Goal: Transaction & Acquisition: Purchase product/service

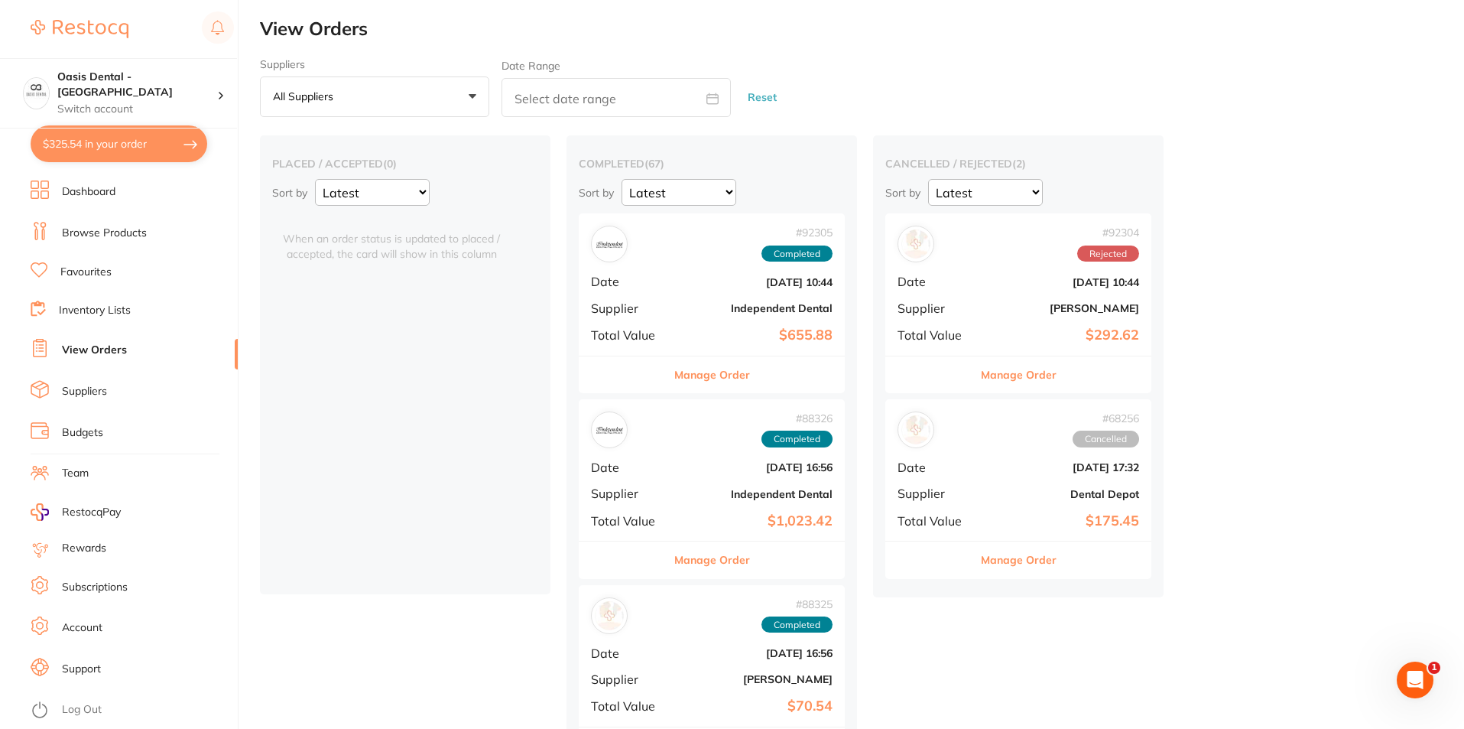
click at [158, 145] on button "$325.54 in your order" at bounding box center [119, 143] width 177 height 37
checkbox input "true"
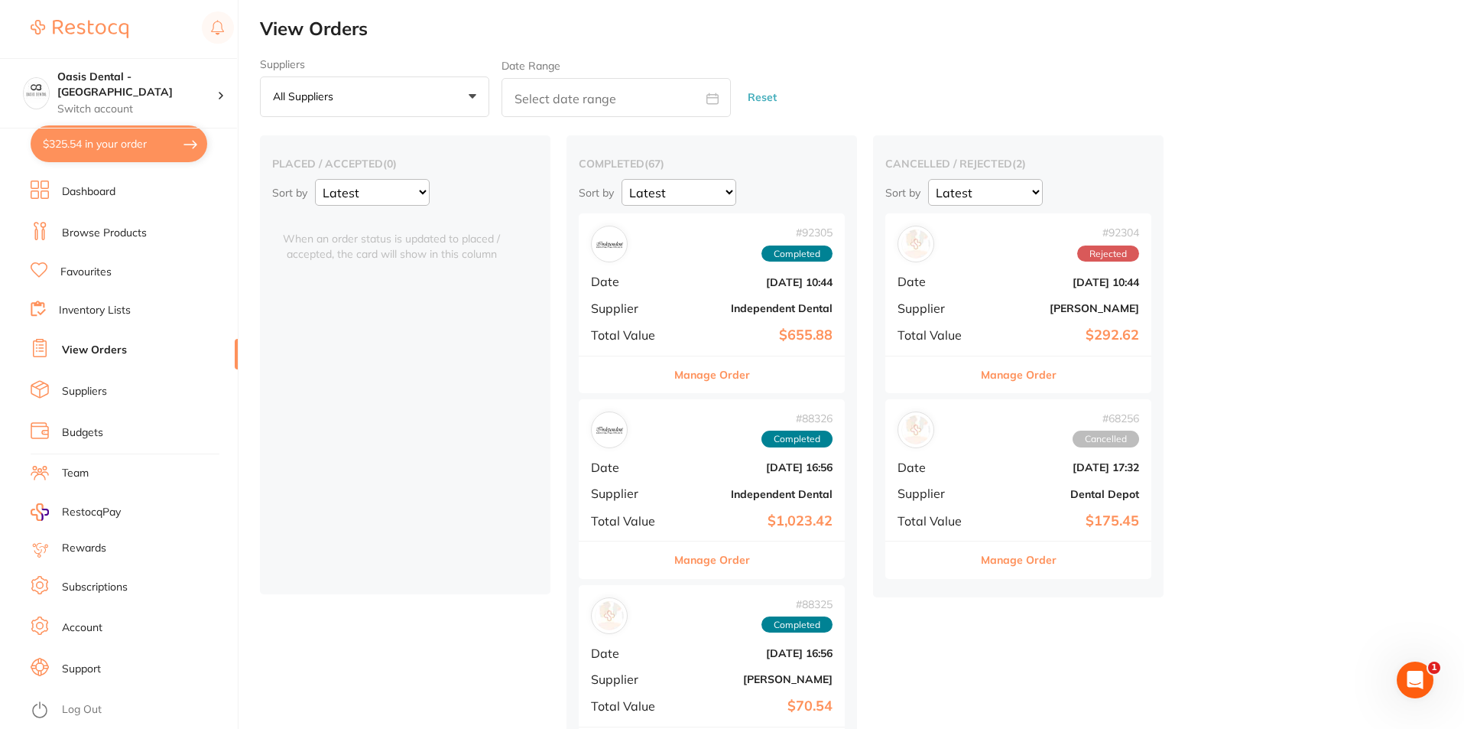
checkbox input "true"
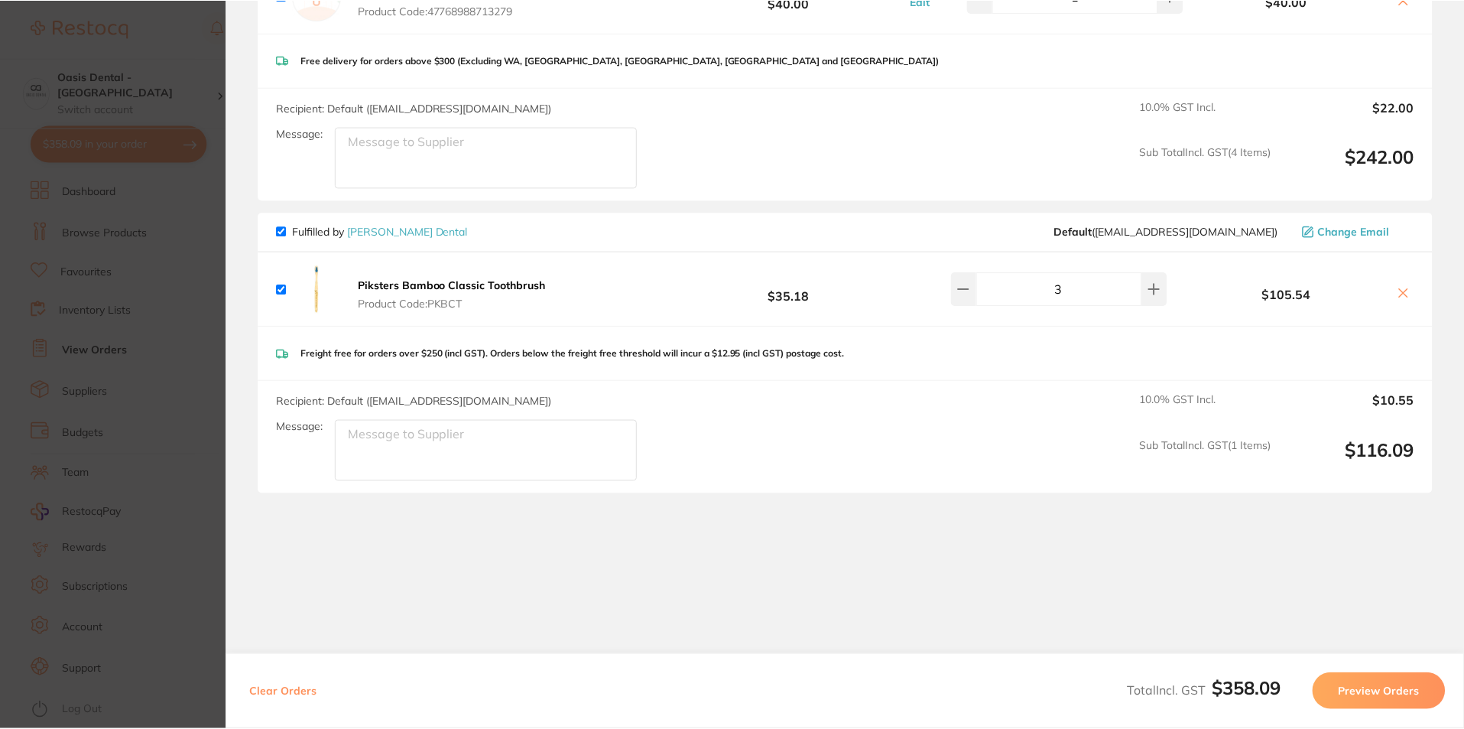
scroll to position [466, 0]
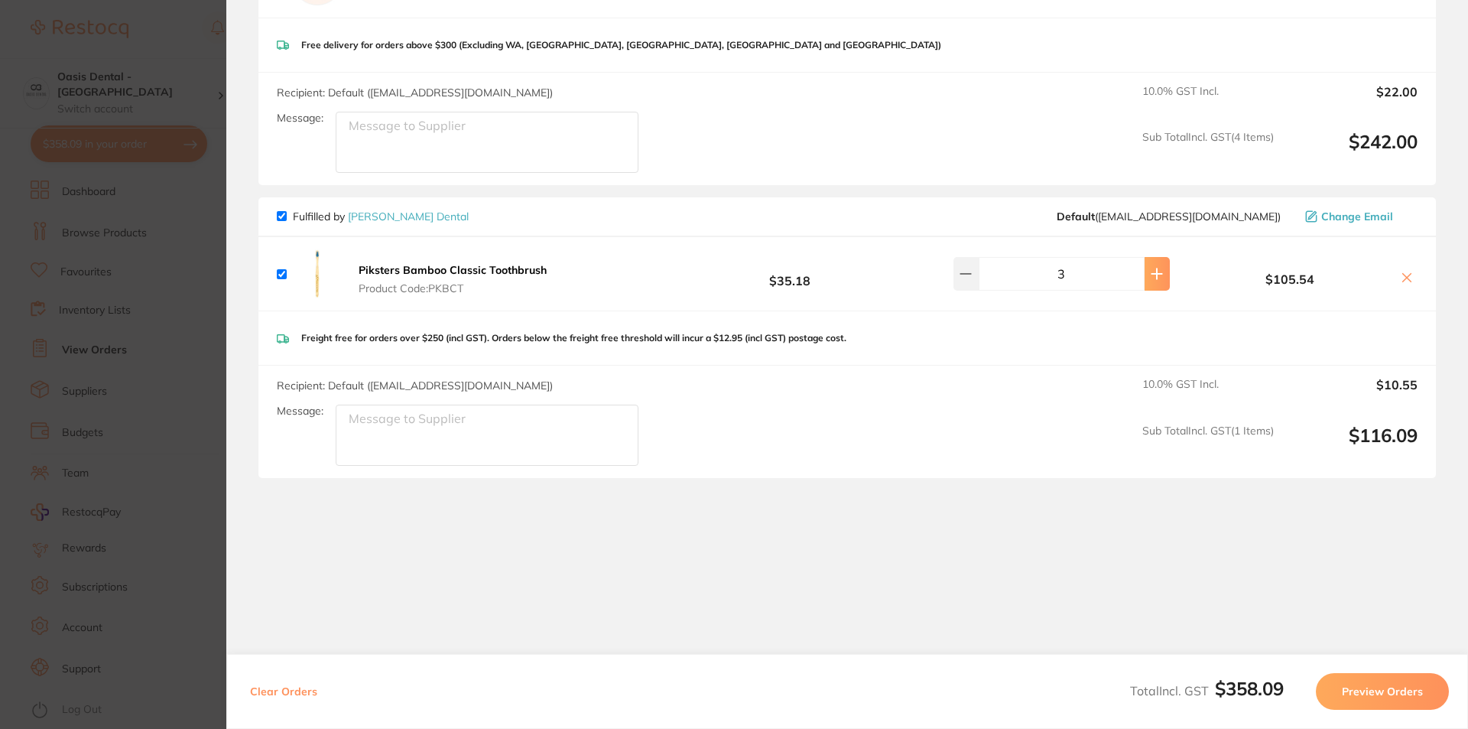
click at [1145, 270] on button at bounding box center [1157, 274] width 25 height 34
type input "4"
click at [0, 304] on section "Update RRP Set your pre negotiated price for this item. Item Agreed RRP (excl. …" at bounding box center [734, 364] width 1468 height 729
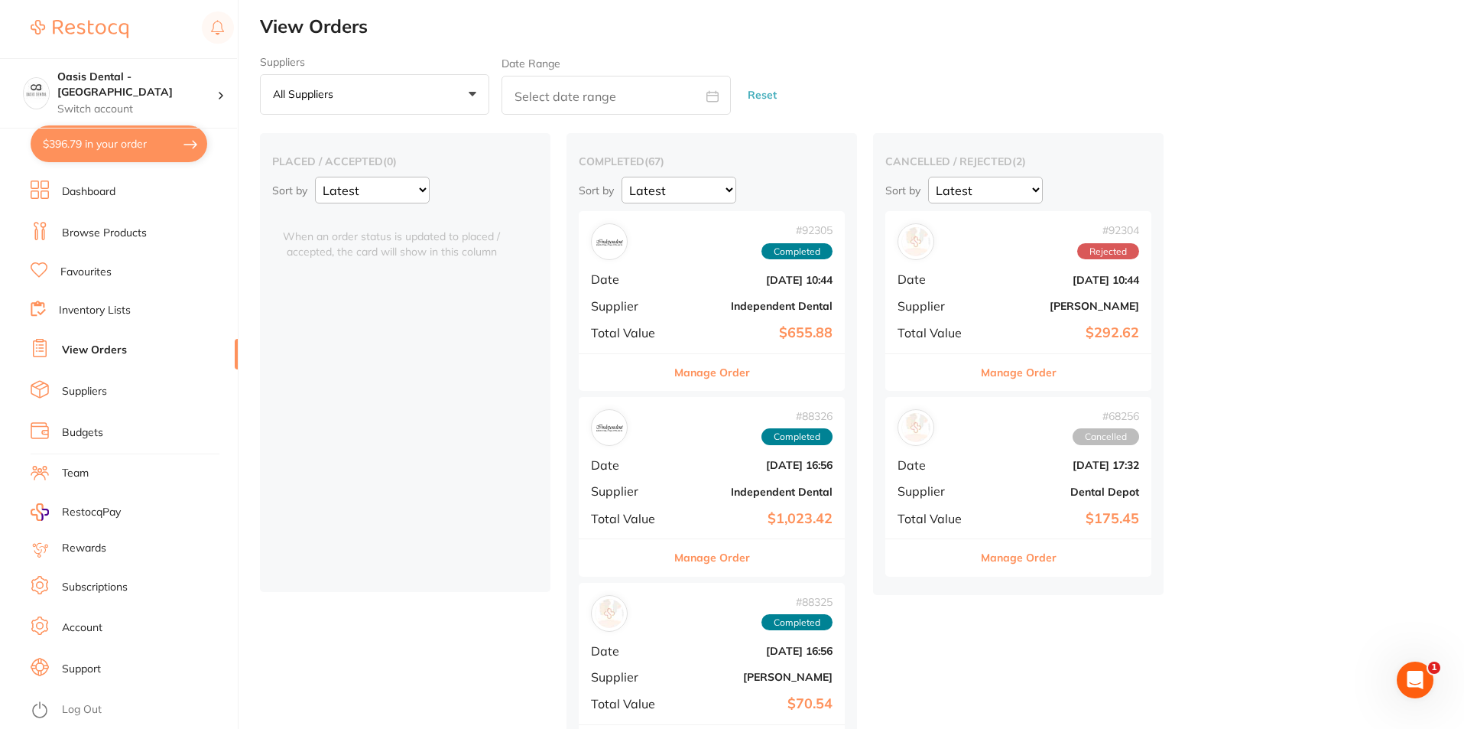
click at [142, 233] on link "Browse Products" at bounding box center [104, 233] width 85 height 15
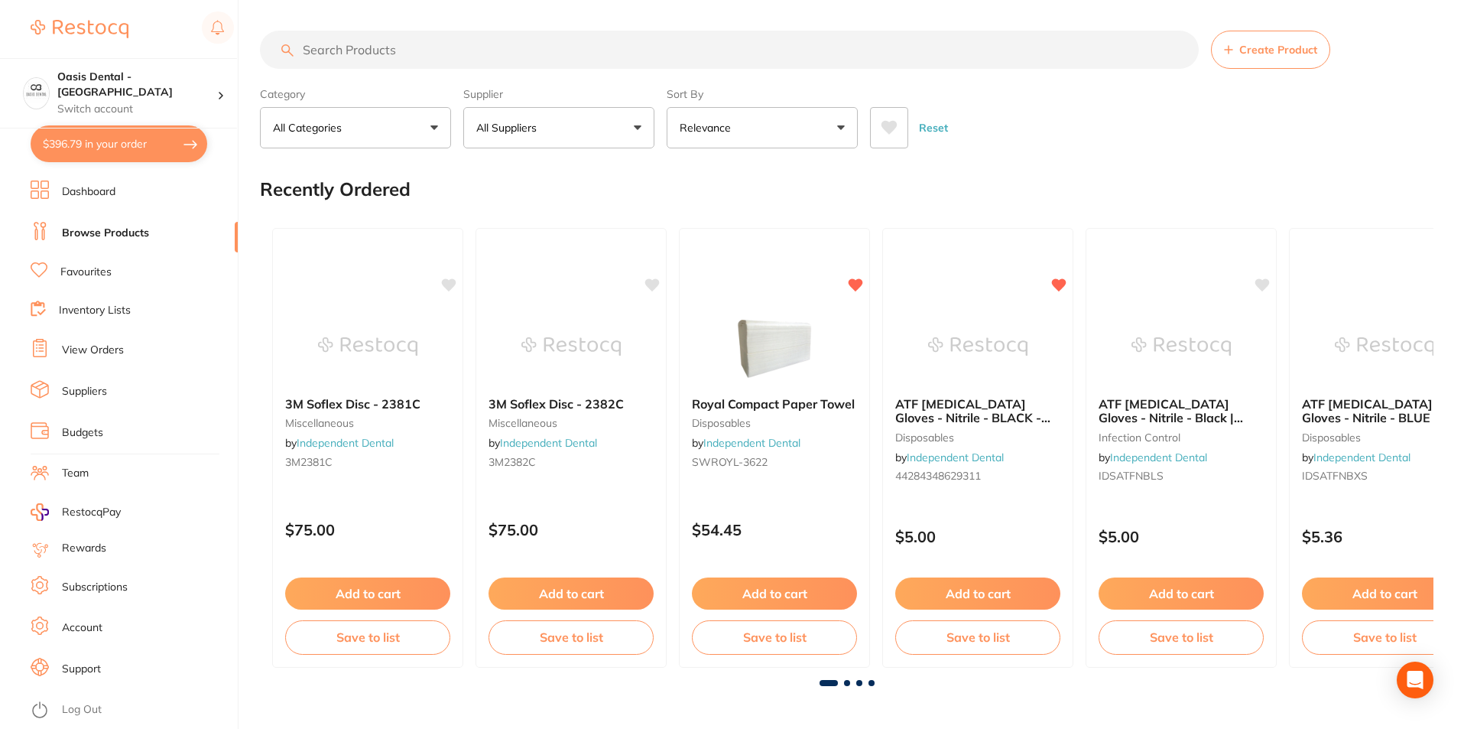
click at [389, 56] on input "search" at bounding box center [729, 50] width 939 height 38
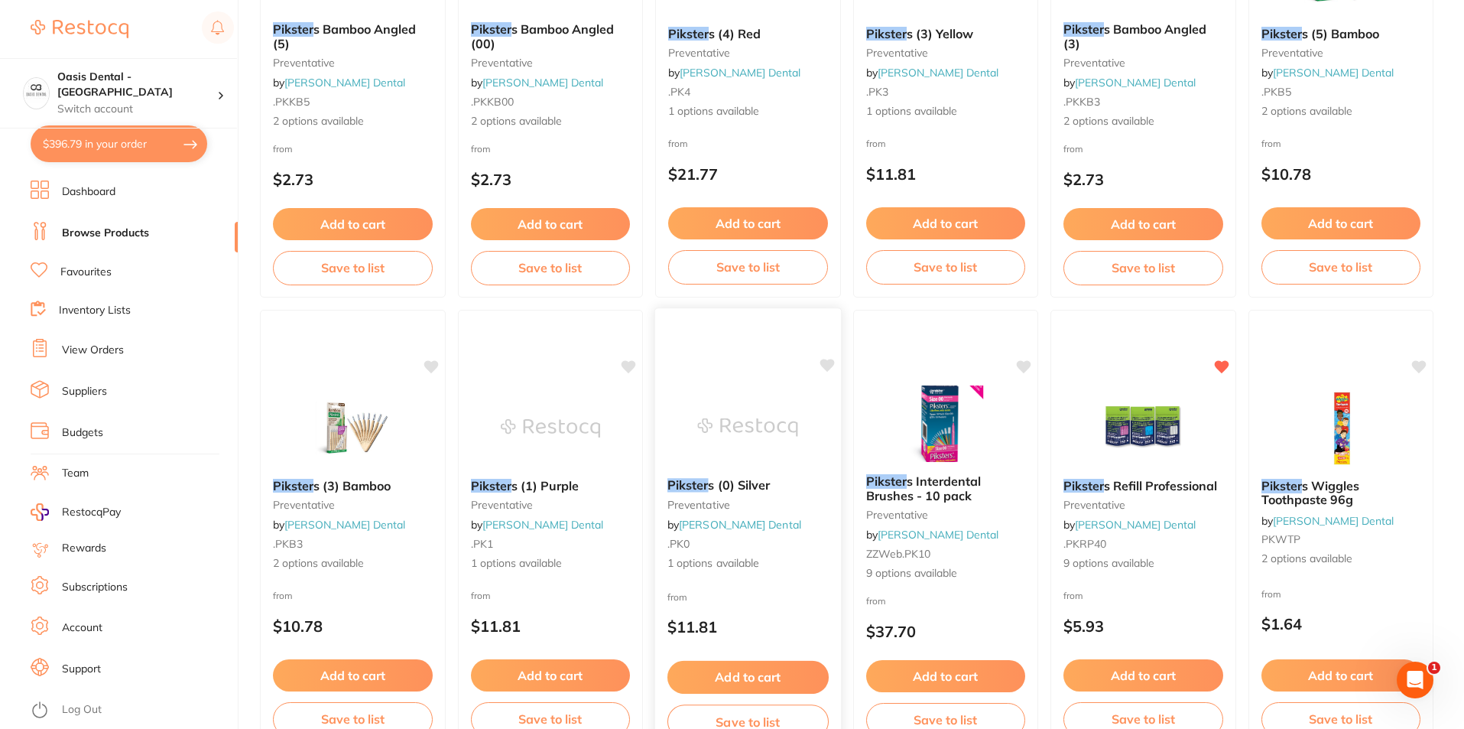
scroll to position [382, 0]
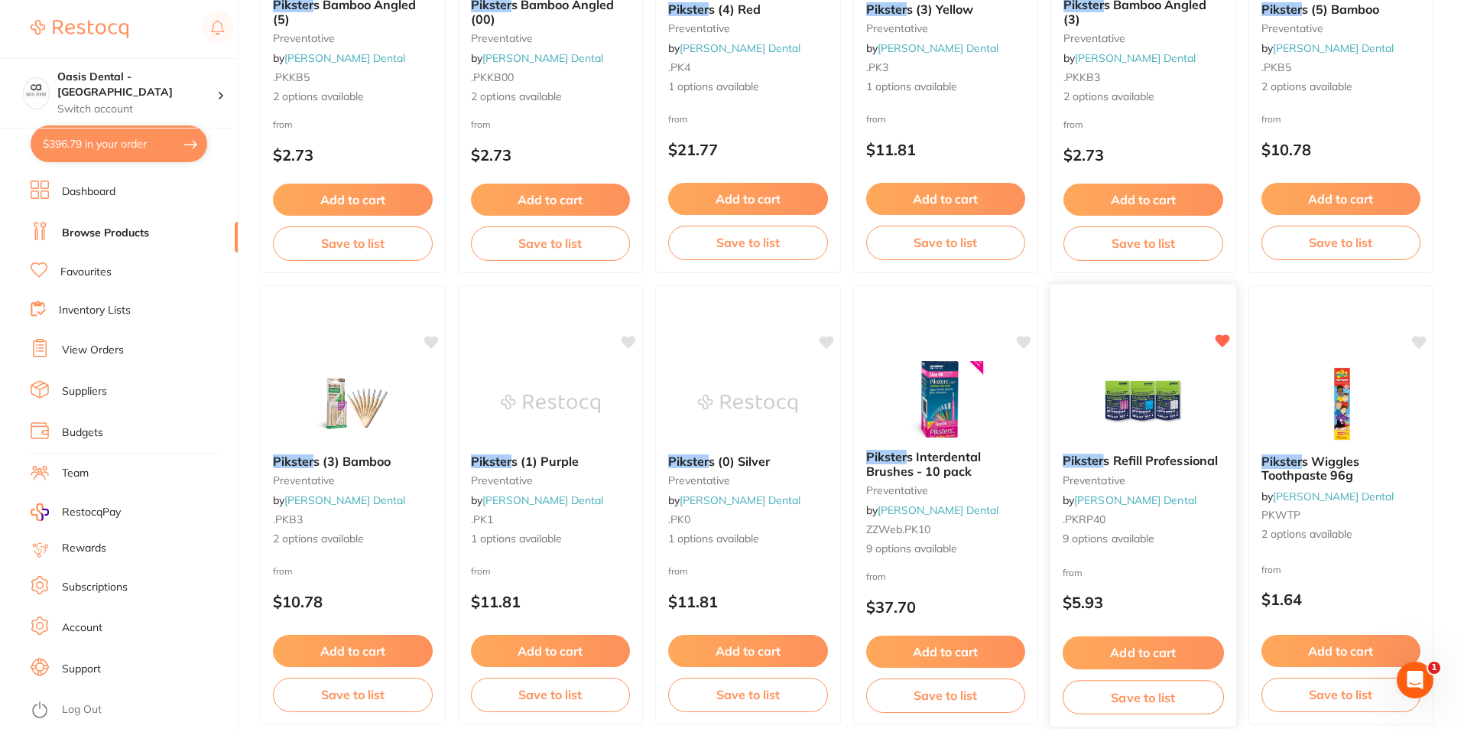
type input "pikster"
click at [1171, 378] on img at bounding box center [1143, 402] width 100 height 77
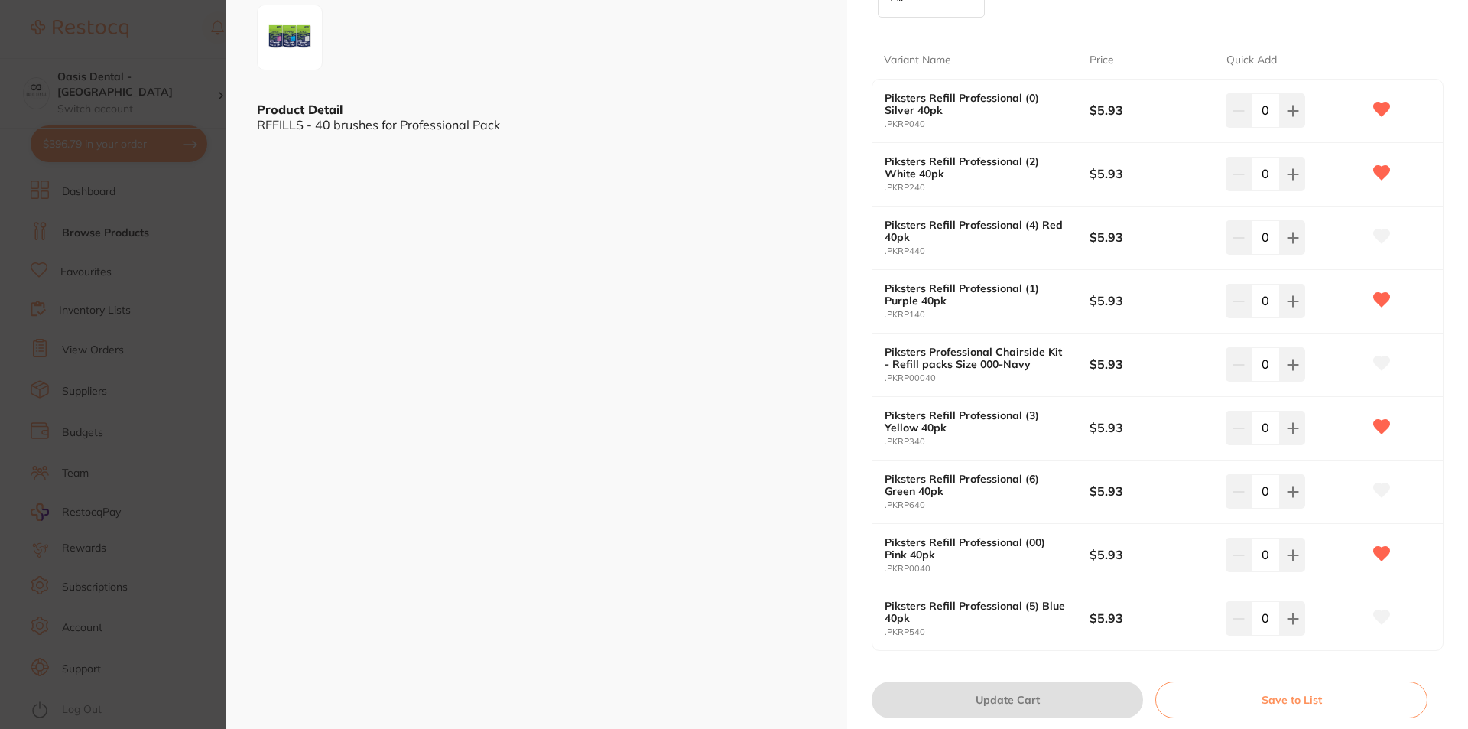
scroll to position [382, 0]
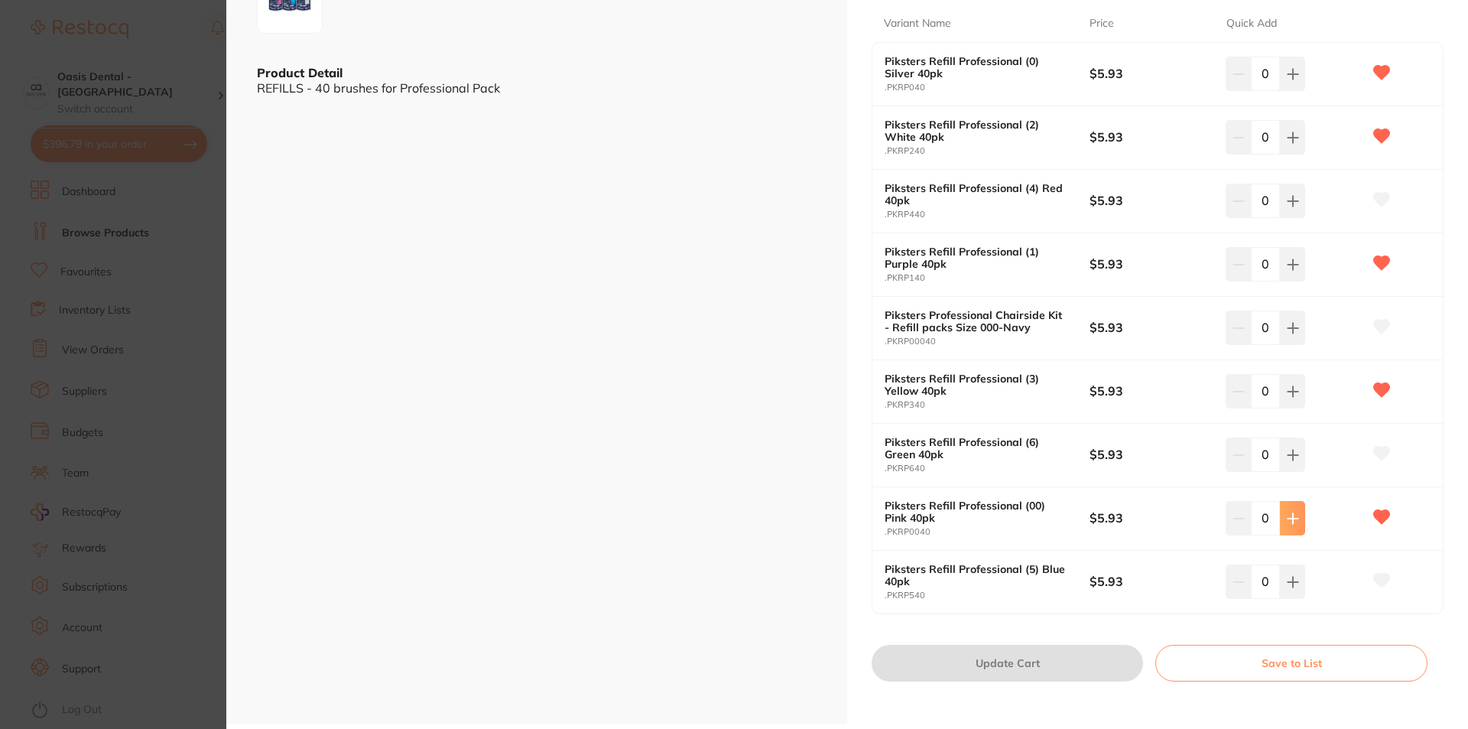
click at [1287, 516] on icon at bounding box center [1293, 518] width 12 height 12
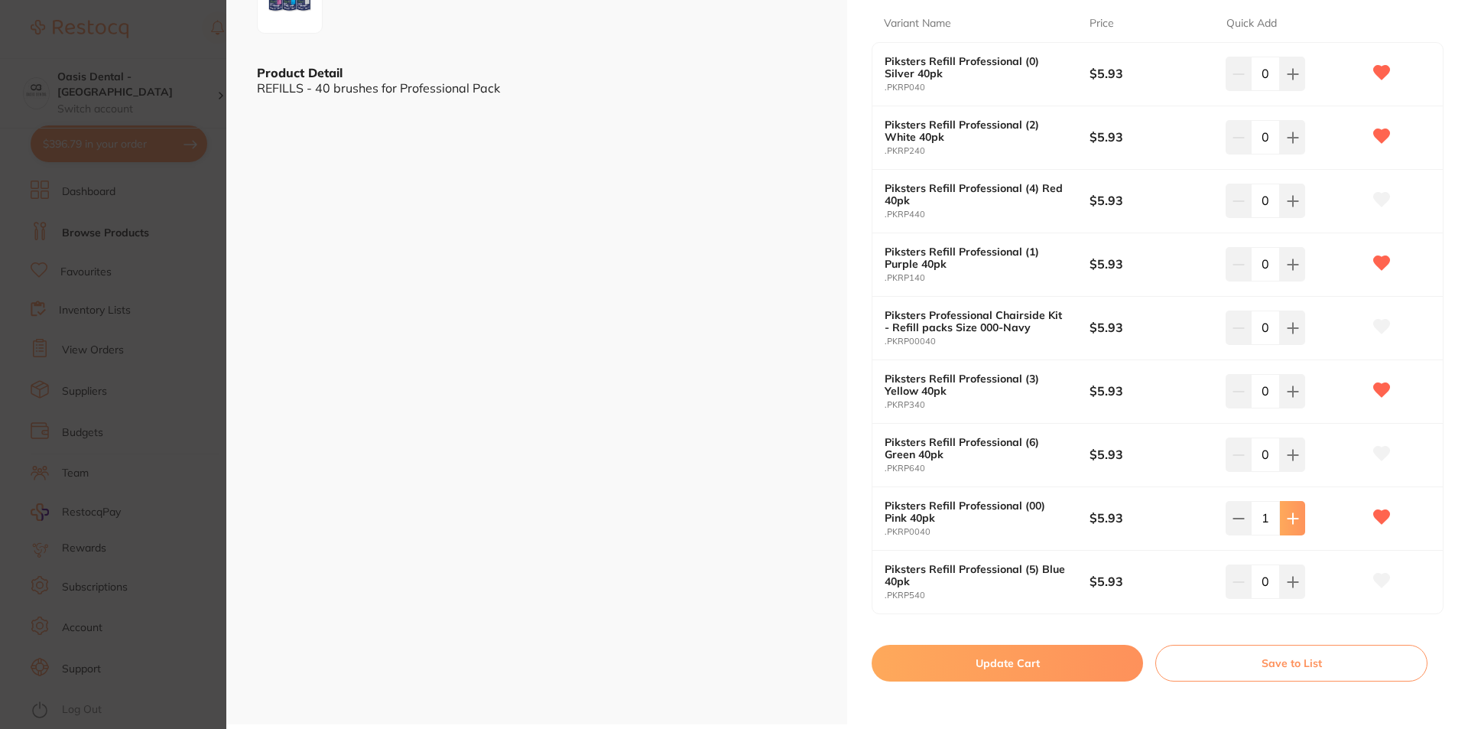
click at [1287, 516] on icon at bounding box center [1293, 518] width 12 height 12
type input "4"
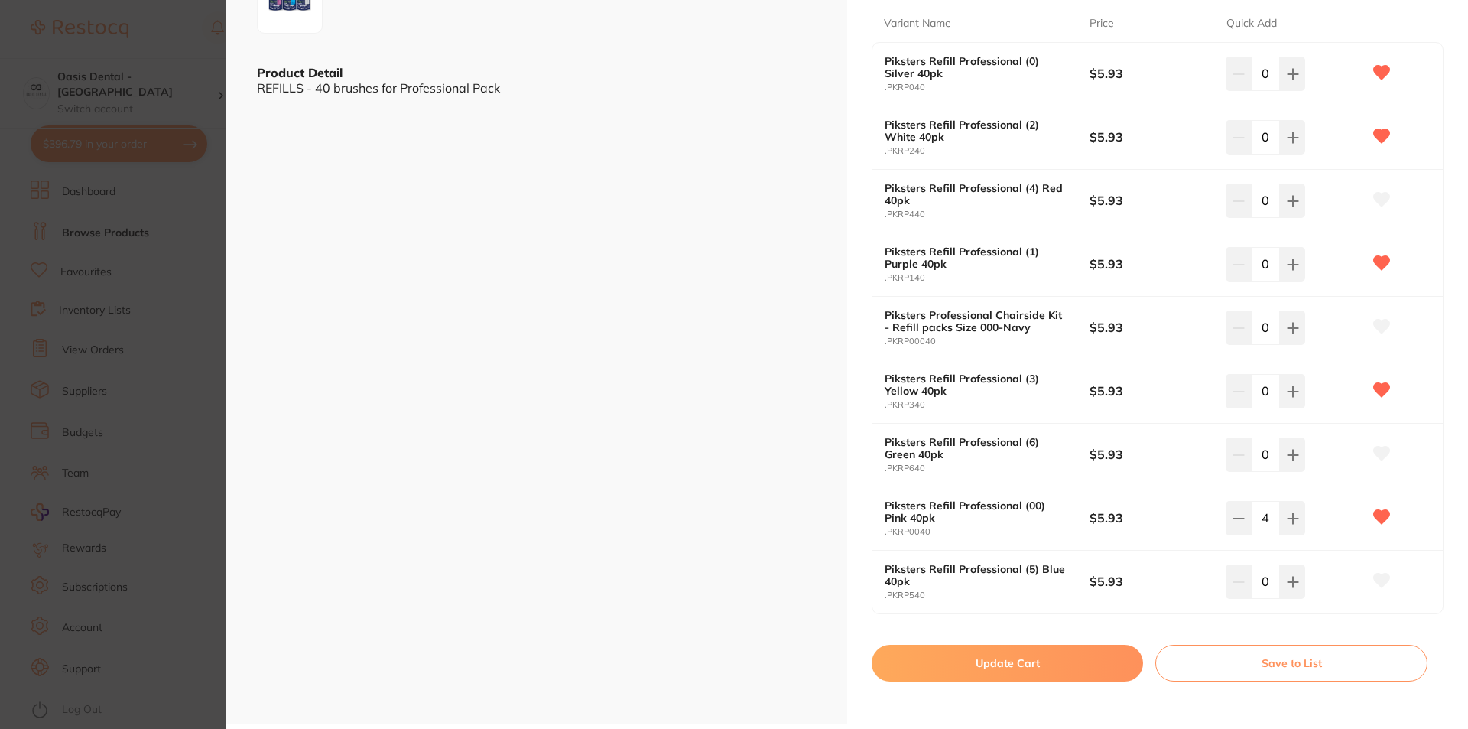
click at [1303, 192] on div "0" at bounding box center [1294, 201] width 137 height 34
click at [1289, 193] on button at bounding box center [1292, 201] width 25 height 34
type input "1"
click at [1056, 674] on button "Update Cart" at bounding box center [1007, 663] width 271 height 37
checkbox input "false"
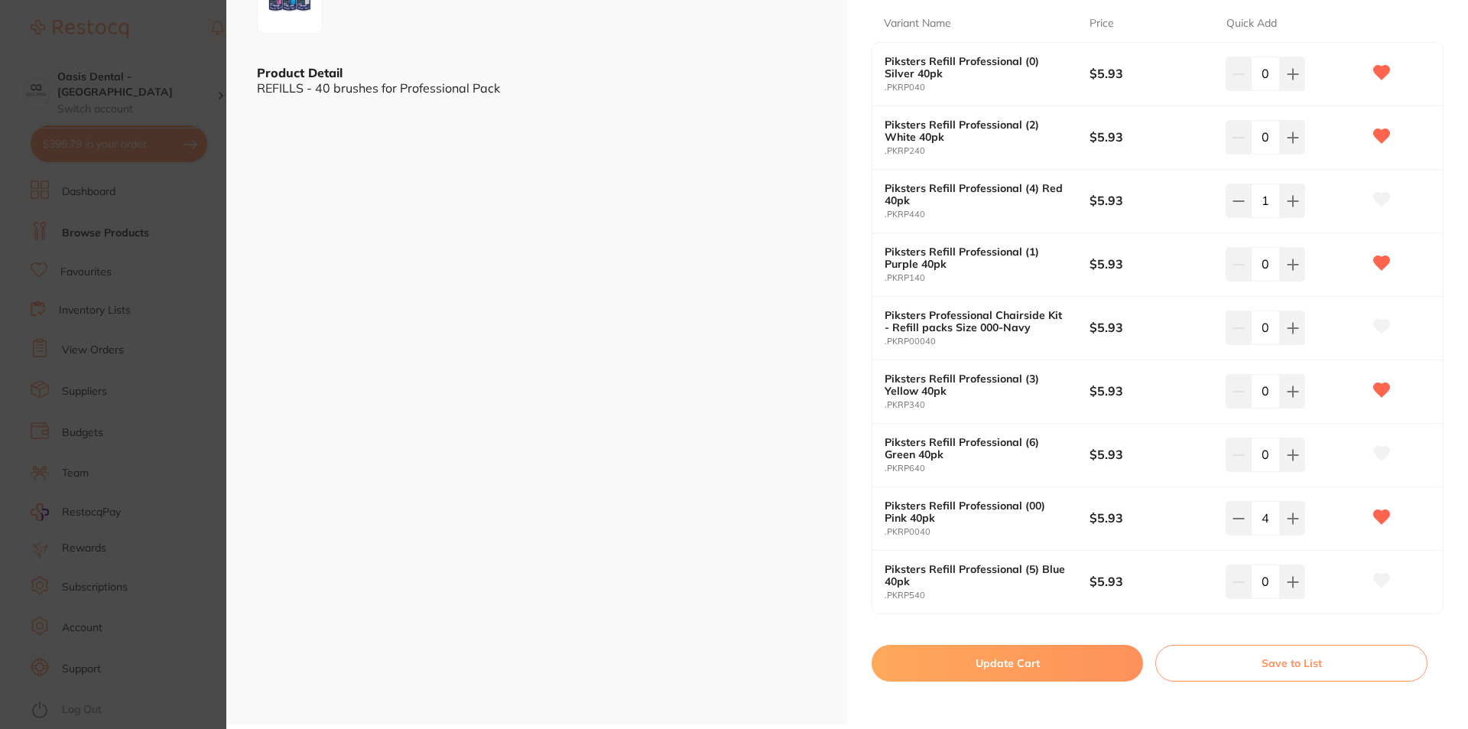
checkbox input "false"
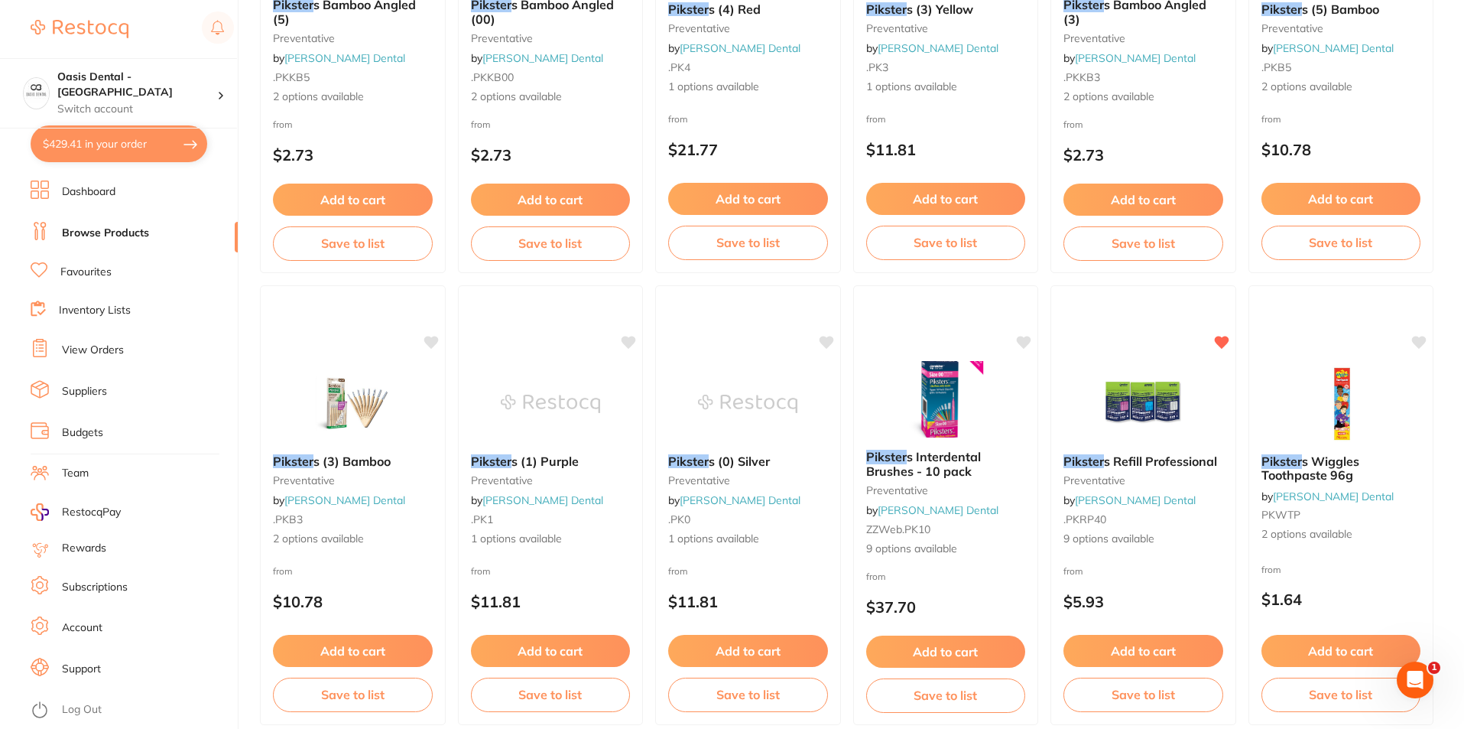
click at [113, 139] on button "$429.41 in your order" at bounding box center [119, 143] width 177 height 37
checkbox input "true"
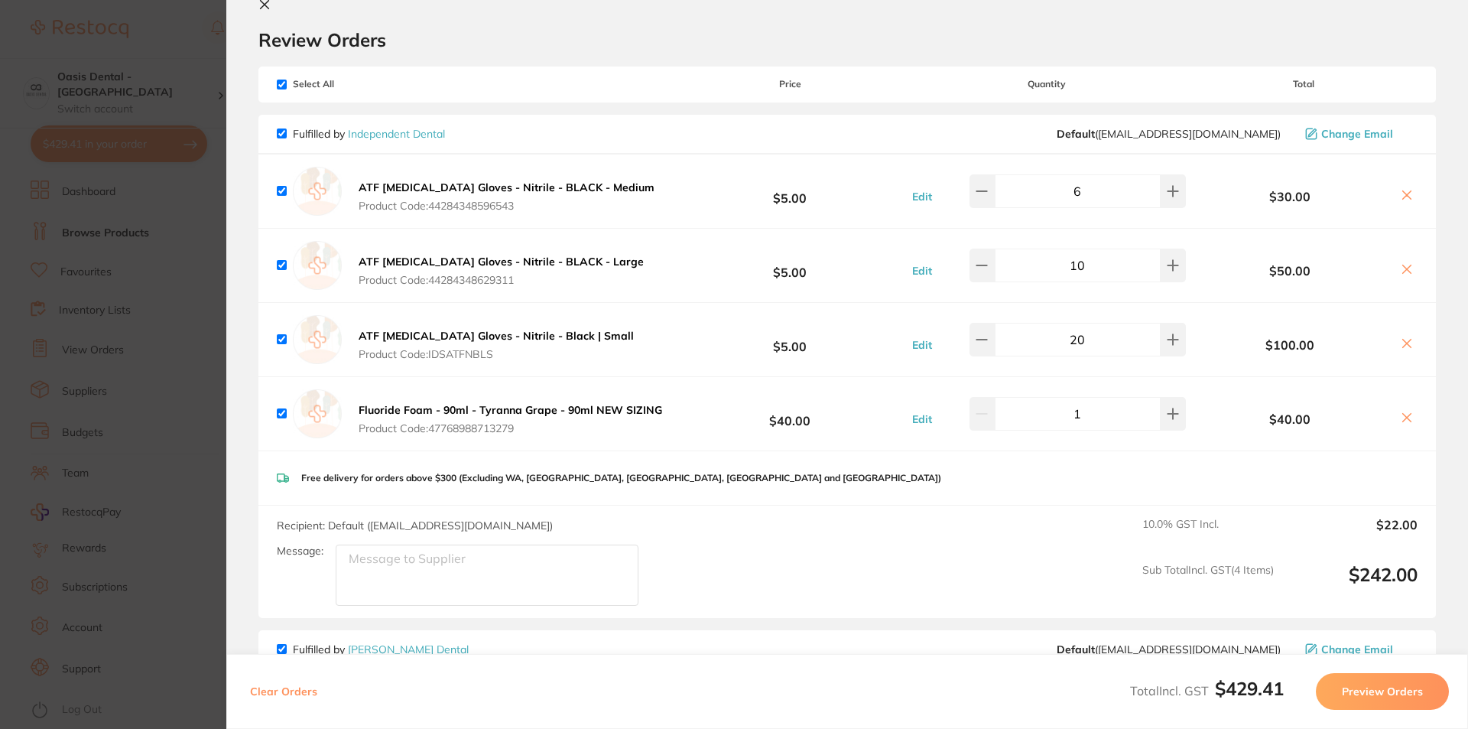
scroll to position [8, 0]
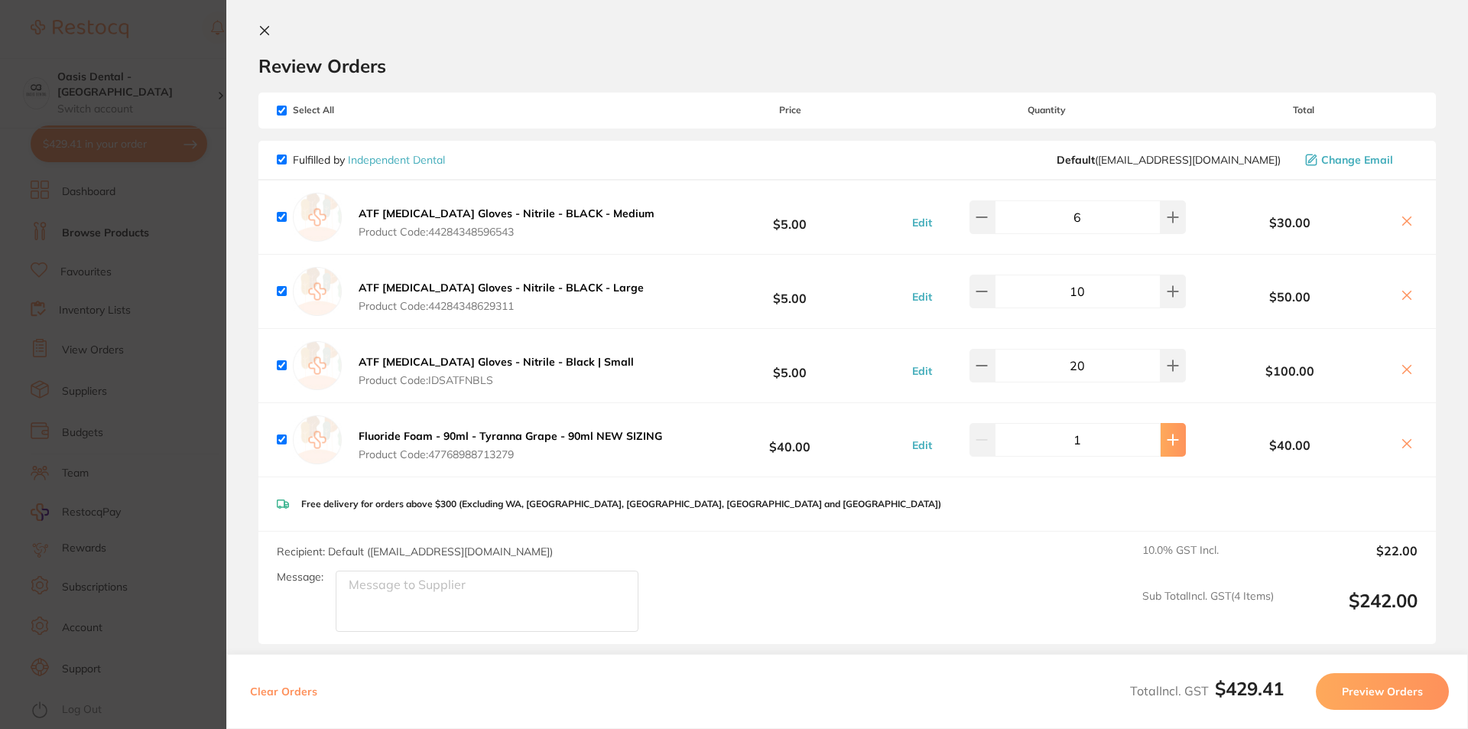
click at [1161, 444] on button at bounding box center [1173, 440] width 25 height 34
click at [988, 444] on icon at bounding box center [982, 440] width 12 height 12
click at [1178, 448] on button at bounding box center [1173, 440] width 25 height 34
type input "2"
click at [92, 143] on section "Update RRP Set your pre negotiated price for this item. Item Agreed RRP (excl. …" at bounding box center [734, 364] width 1468 height 729
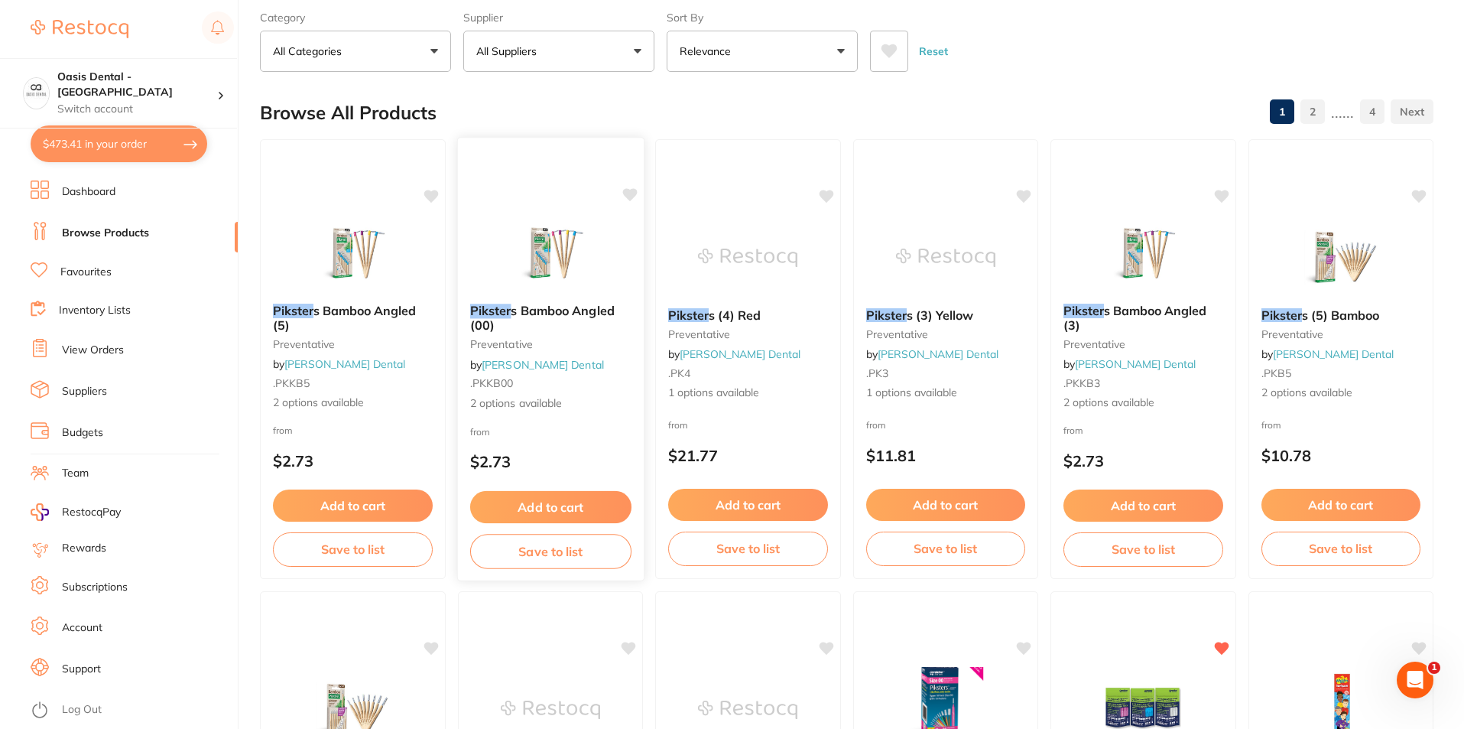
scroll to position [0, 0]
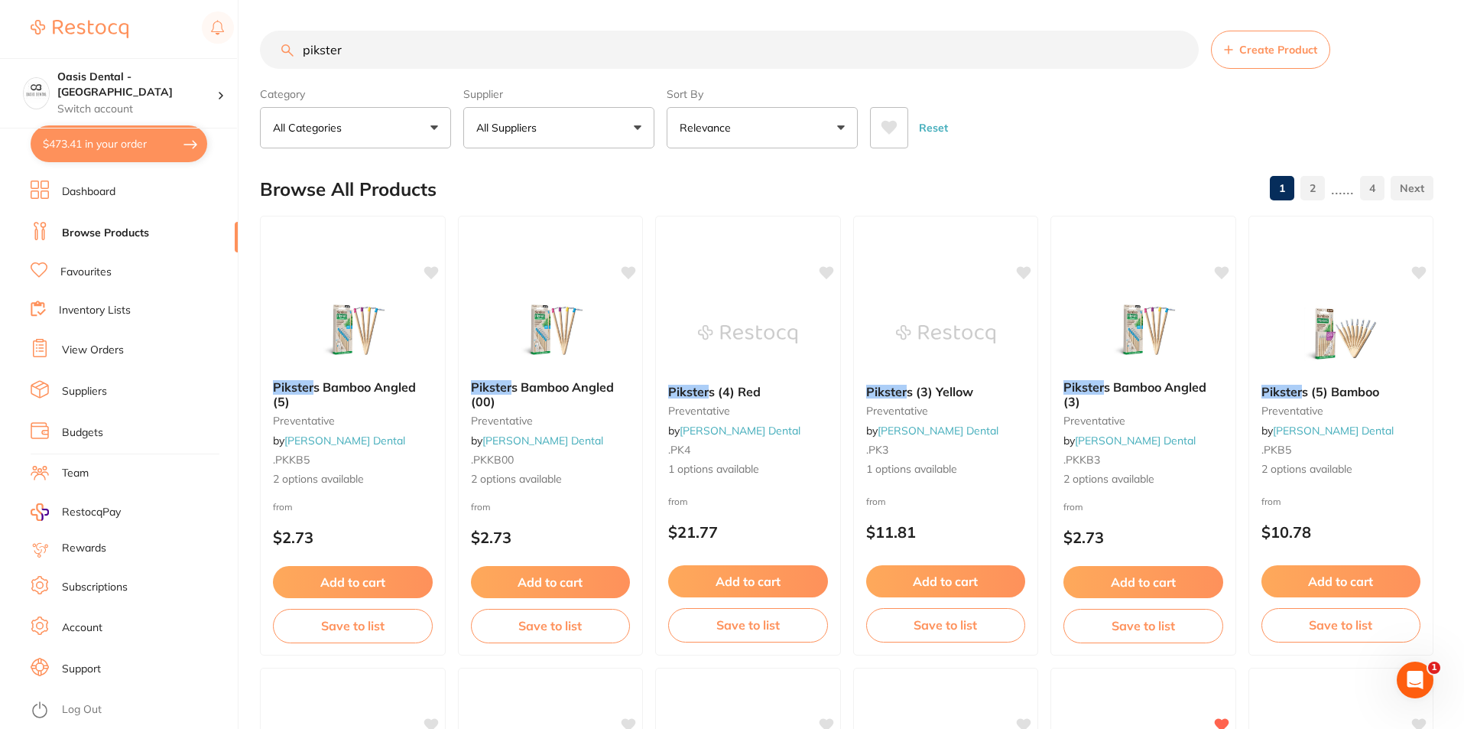
drag, startPoint x: 428, startPoint y: 60, endPoint x: 275, endPoint y: 53, distance: 153.1
click at [275, 53] on input "pikster" at bounding box center [729, 50] width 939 height 38
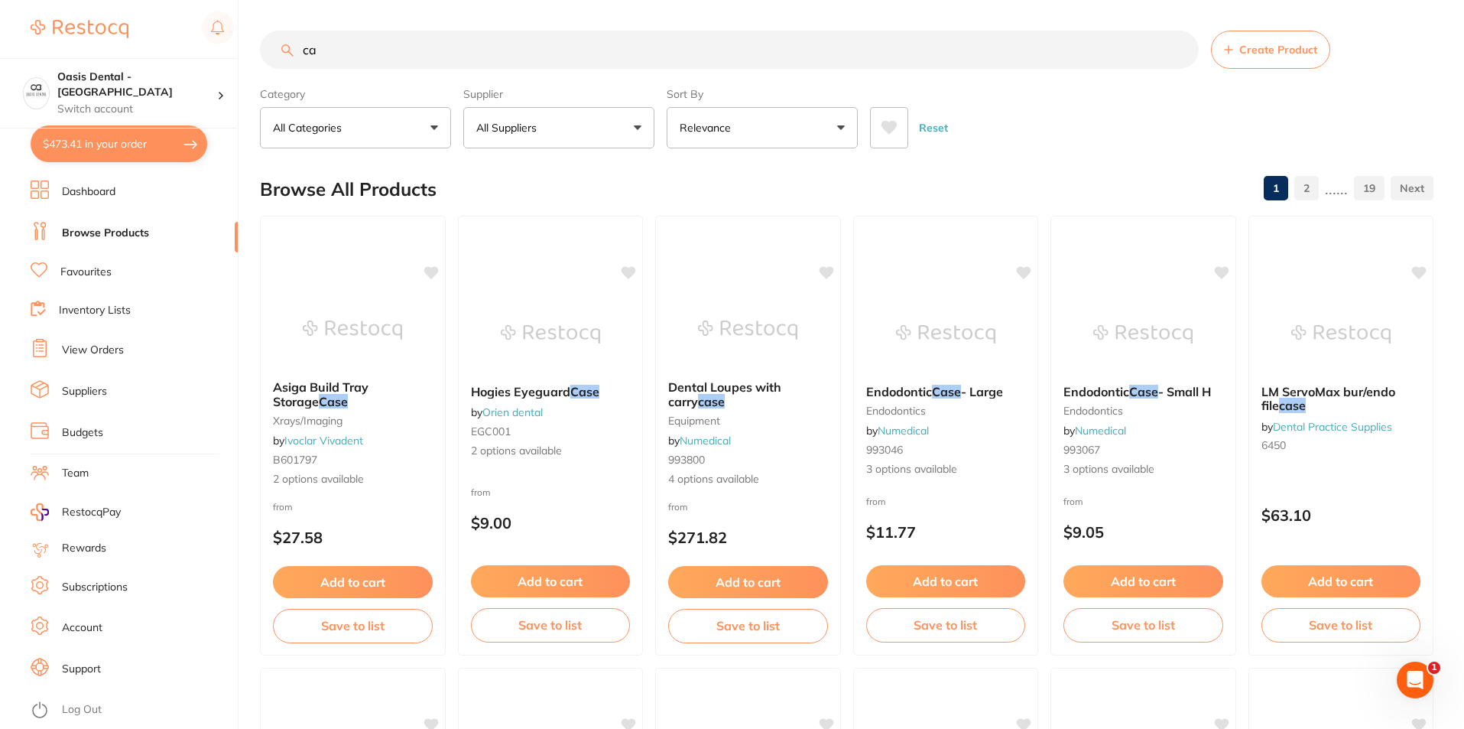
type input "c"
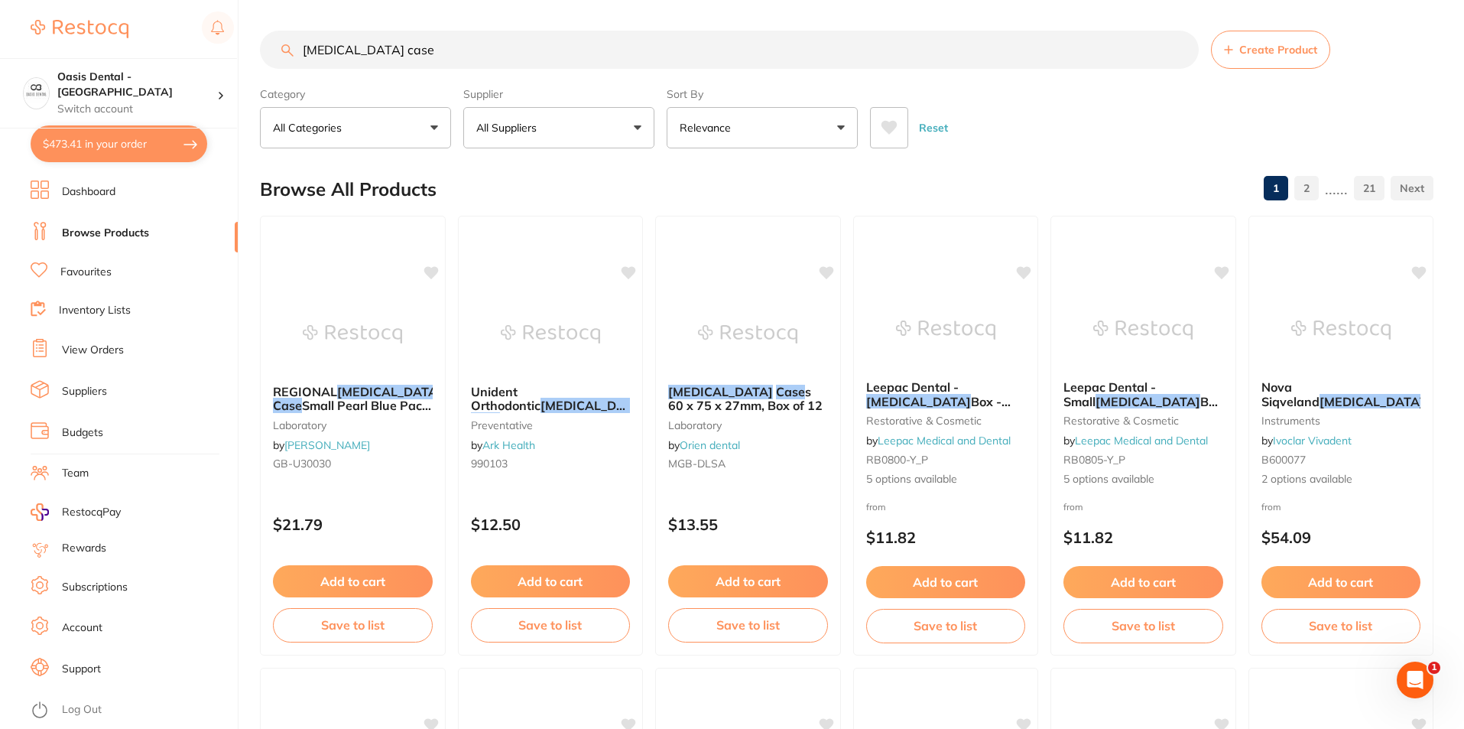
drag, startPoint x: 407, startPoint y: 46, endPoint x: 349, endPoint y: 44, distance: 58.1
click at [349, 44] on input "[MEDICAL_DATA] case" at bounding box center [729, 50] width 939 height 38
type input "[MEDICAL_DATA] box"
